Goal: Find contact information: Find contact information

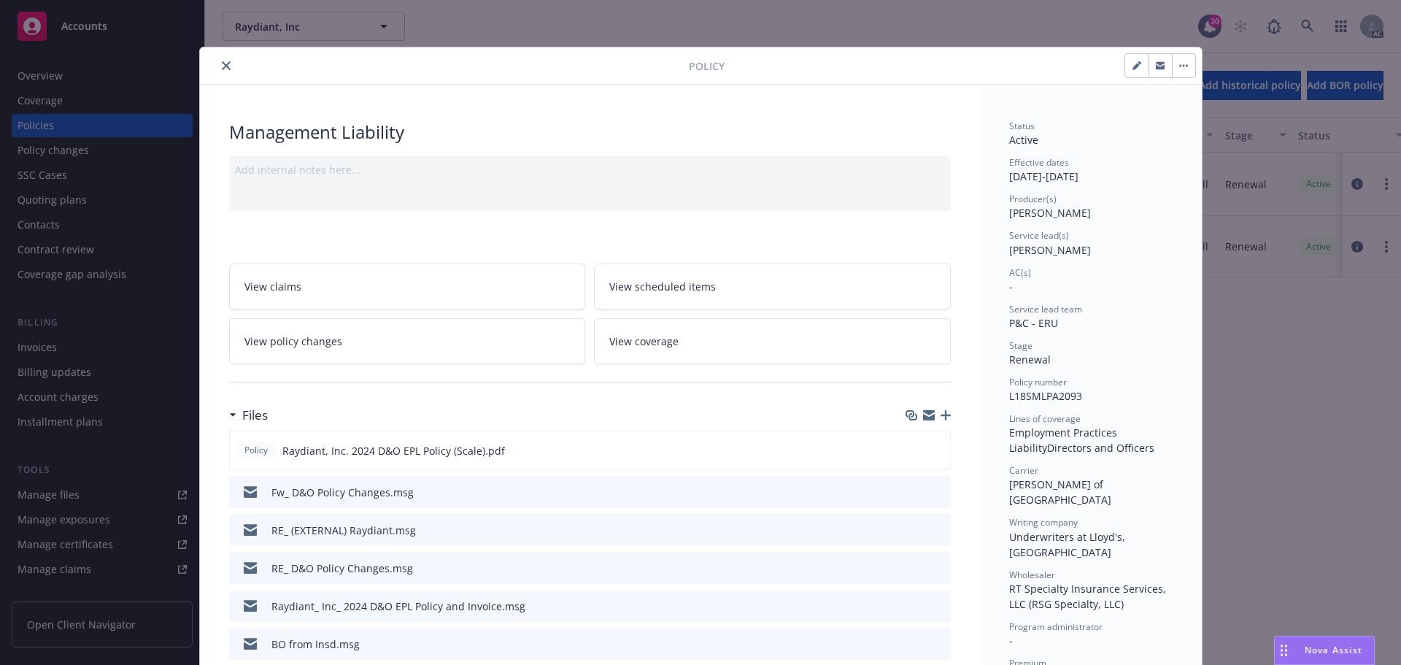
click at [222, 64] on icon "close" at bounding box center [226, 65] width 9 height 9
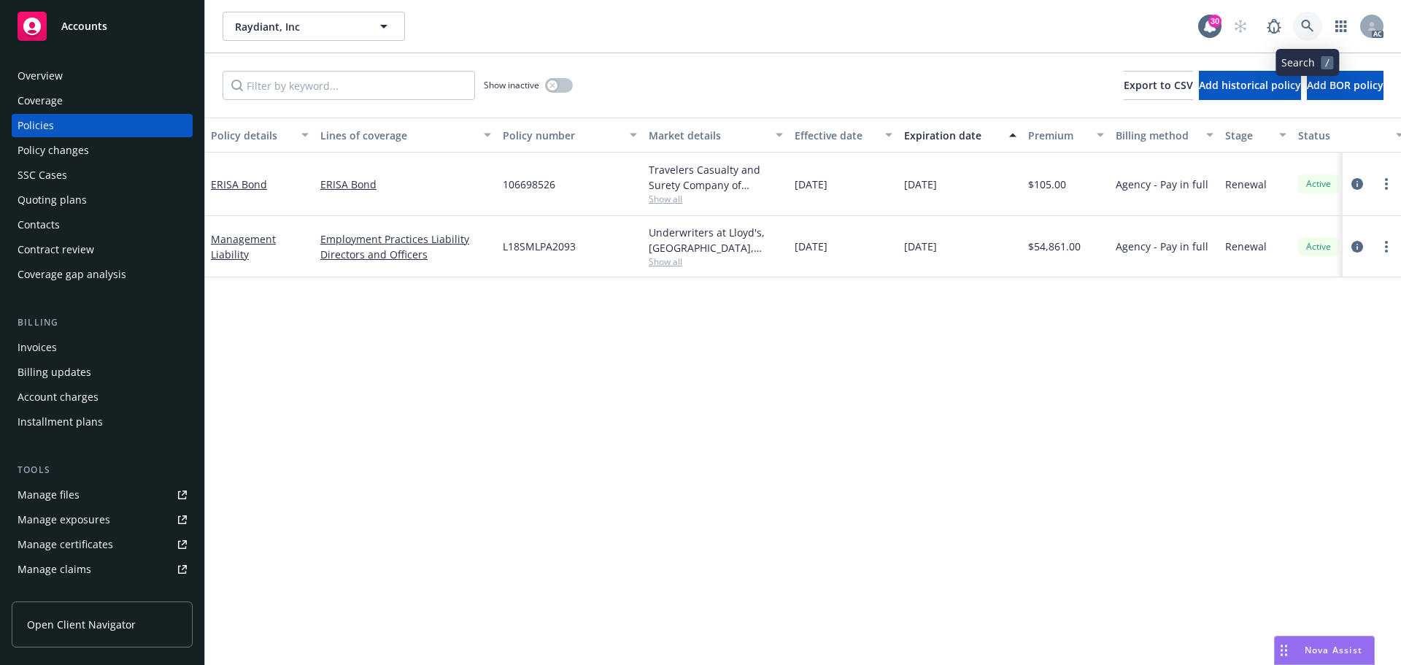
click at [1304, 23] on icon at bounding box center [1307, 26] width 13 height 13
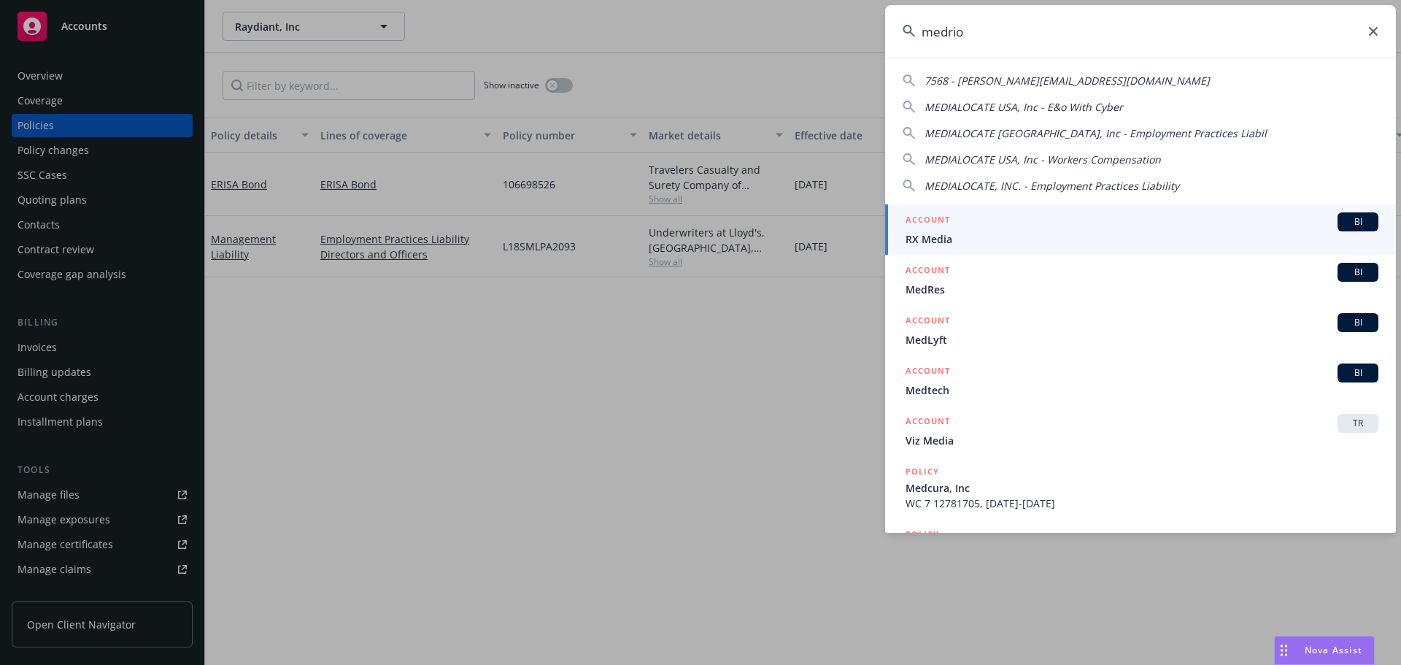
type input "medrio"
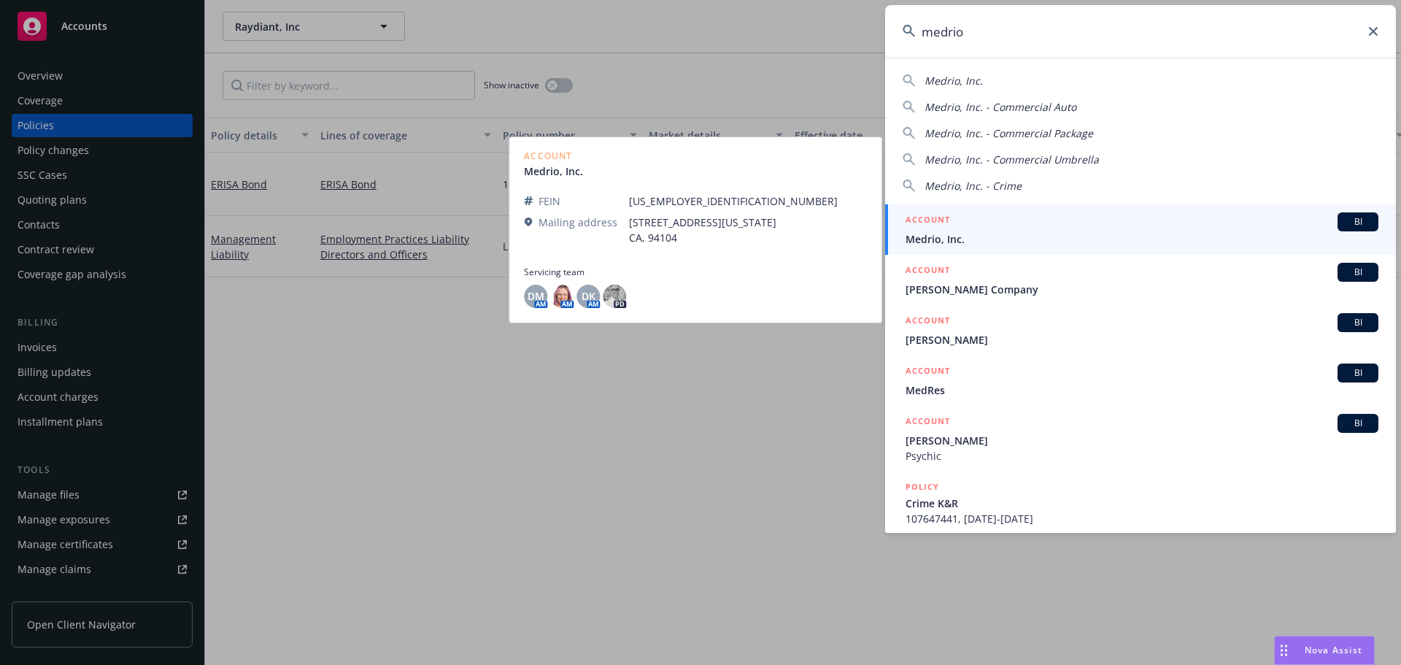
click at [1003, 228] on div "ACCOUNT BI" at bounding box center [1142, 221] width 473 height 19
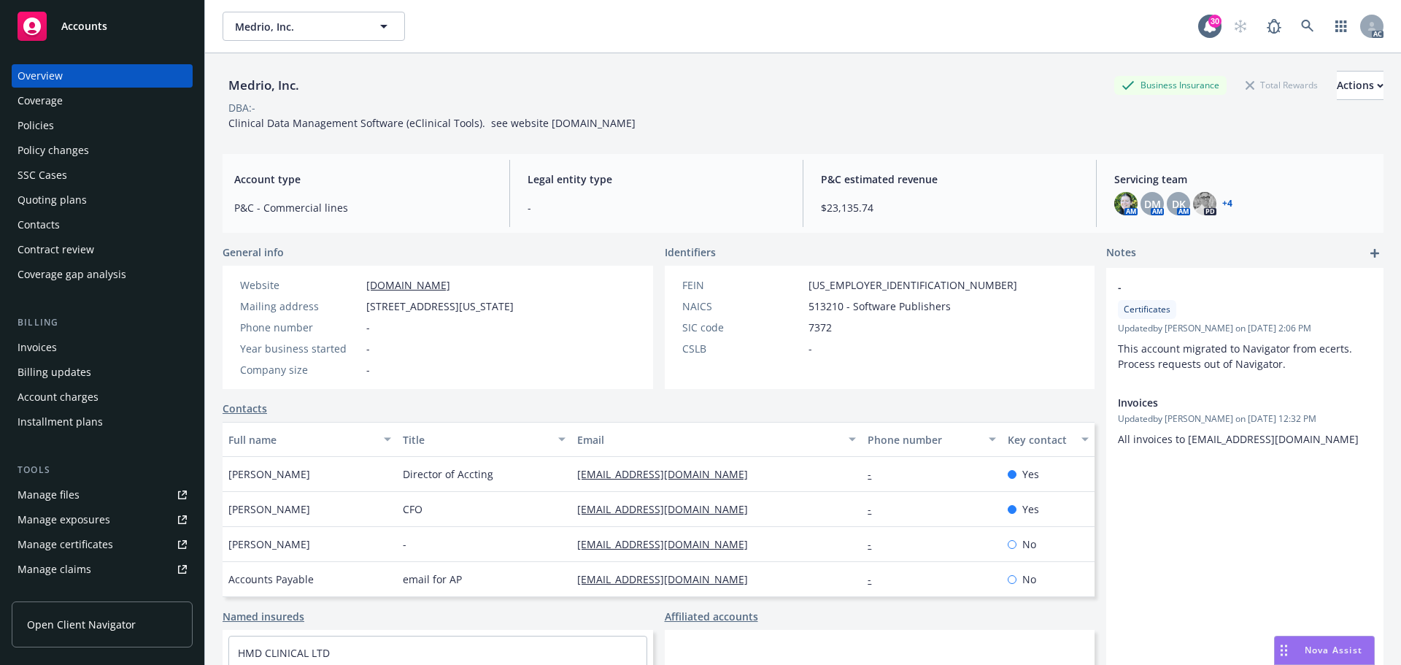
click at [60, 127] on div "Policies" at bounding box center [102, 125] width 169 height 23
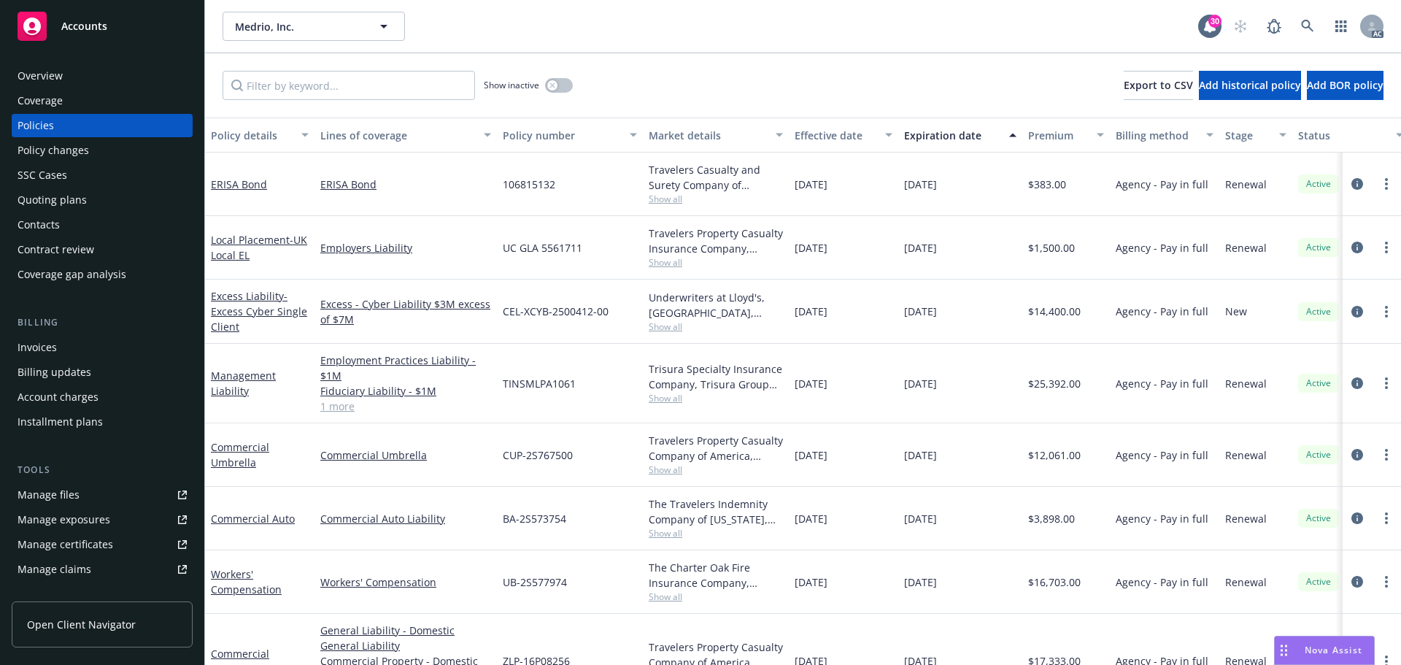
click at [92, 155] on div "Policy changes" at bounding box center [102, 150] width 169 height 23
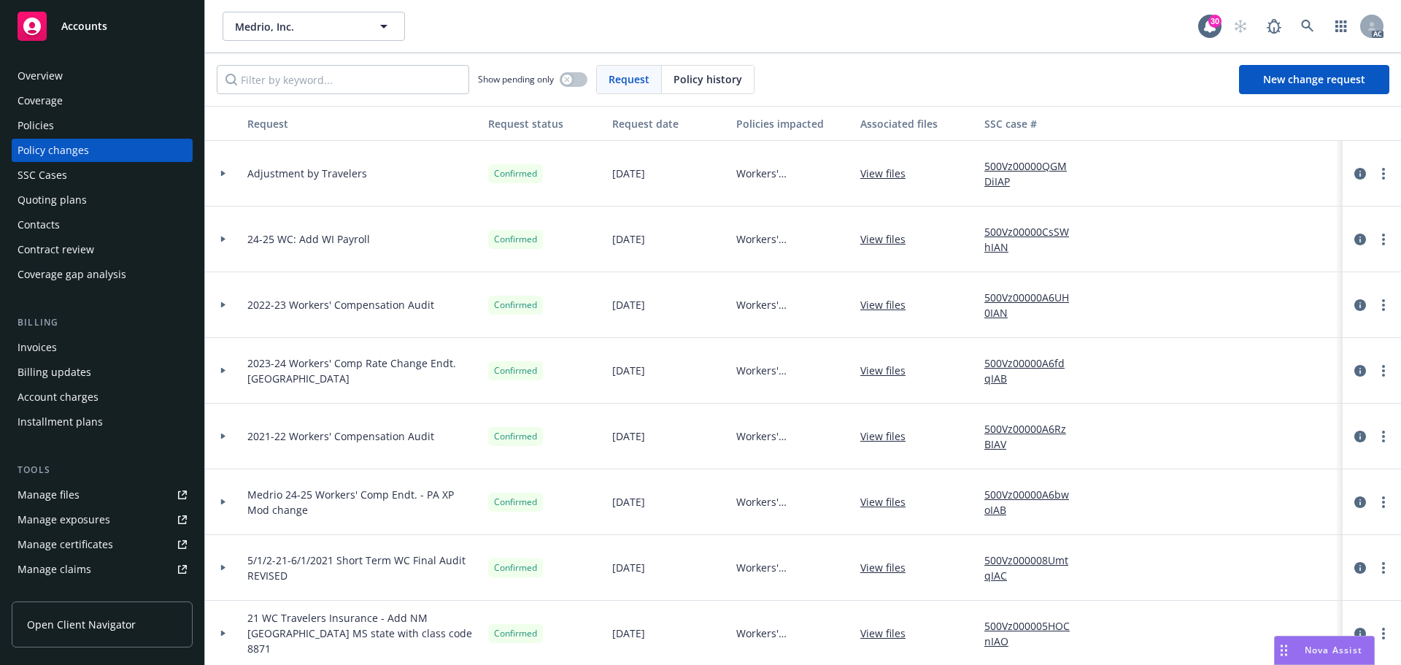
click at [93, 84] on div "Overview" at bounding box center [102, 75] width 169 height 23
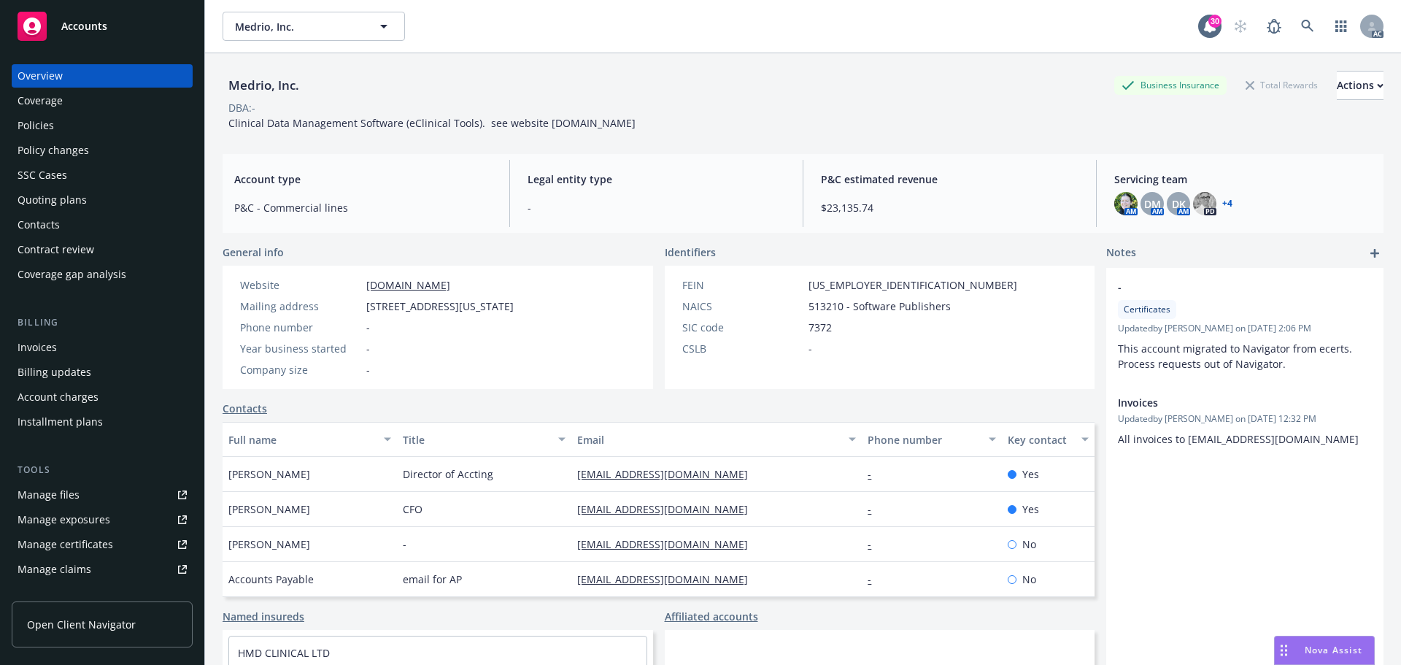
click at [1222, 204] on link "+ 4" at bounding box center [1227, 203] width 10 height 9
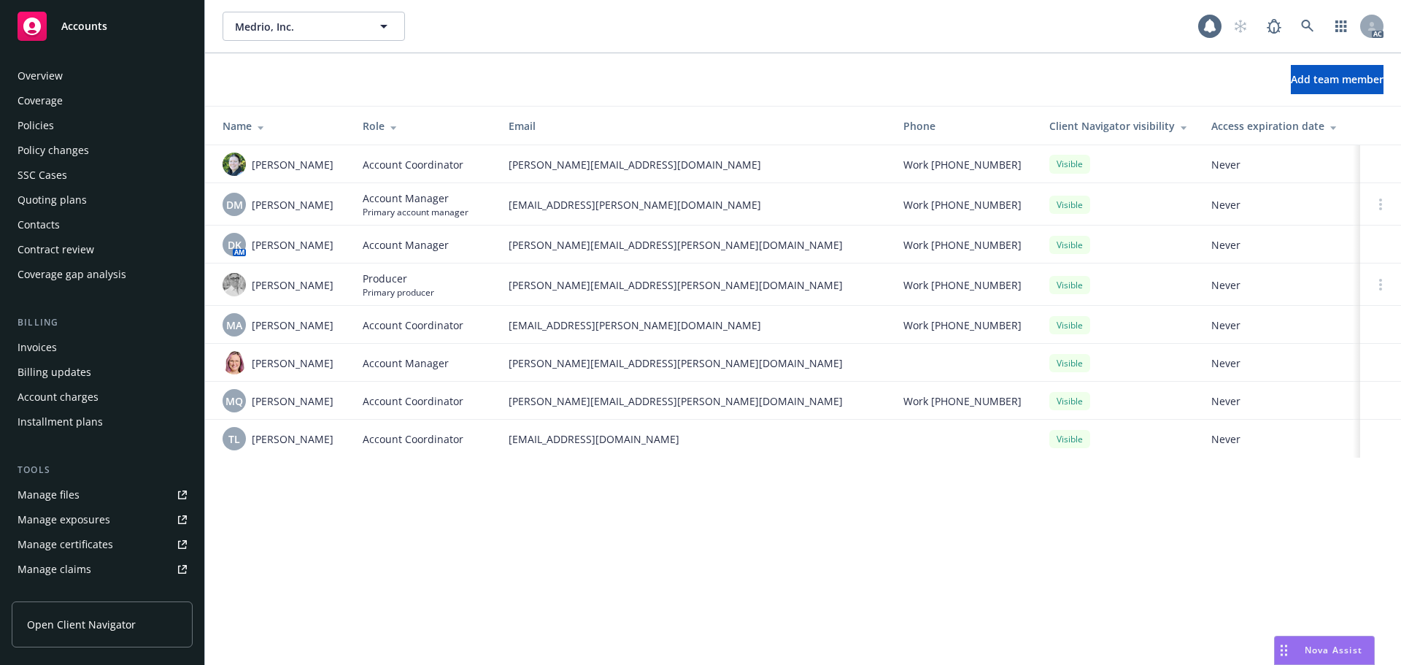
scroll to position [286, 0]
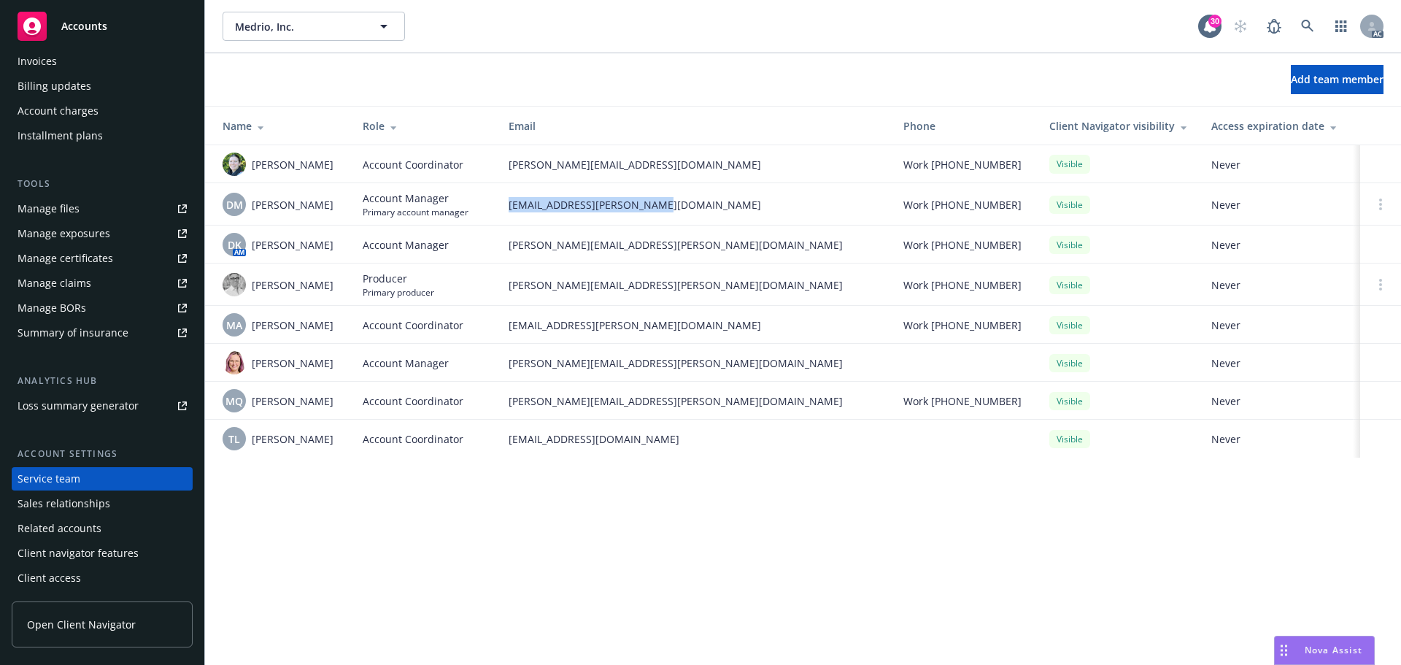
drag, startPoint x: 671, startPoint y: 206, endPoint x: 509, endPoint y: 213, distance: 162.9
click at [509, 213] on td "[EMAIL_ADDRESS][PERSON_NAME][DOMAIN_NAME]" at bounding box center [694, 204] width 395 height 42
copy span "[EMAIL_ADDRESS][PERSON_NAME][DOMAIN_NAME]"
